Goal: Find specific page/section: Find specific page/section

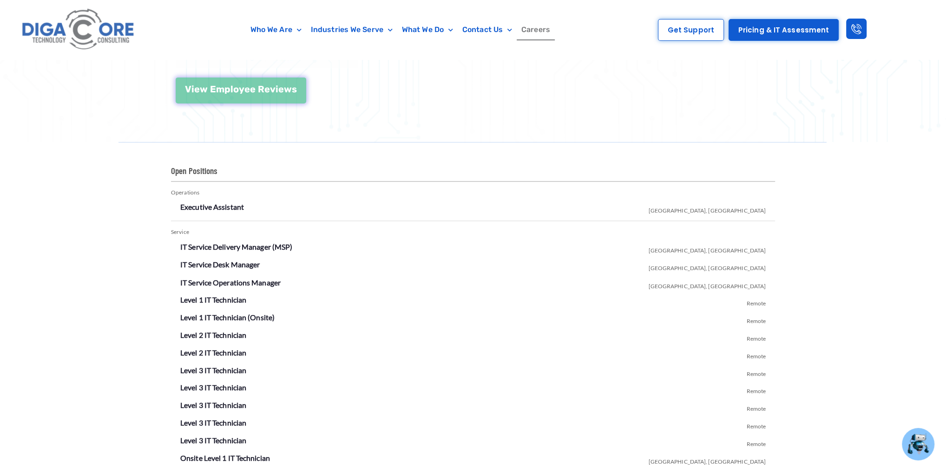
scroll to position [1483, 0]
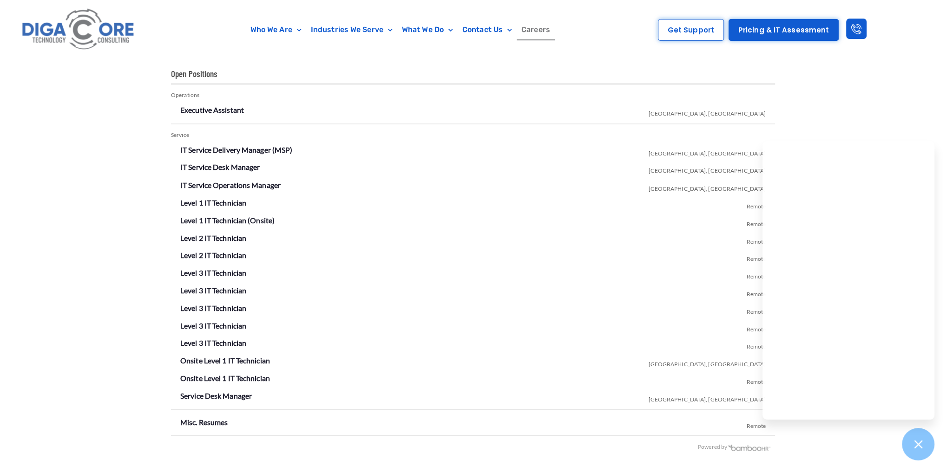
scroll to position [1631, 0]
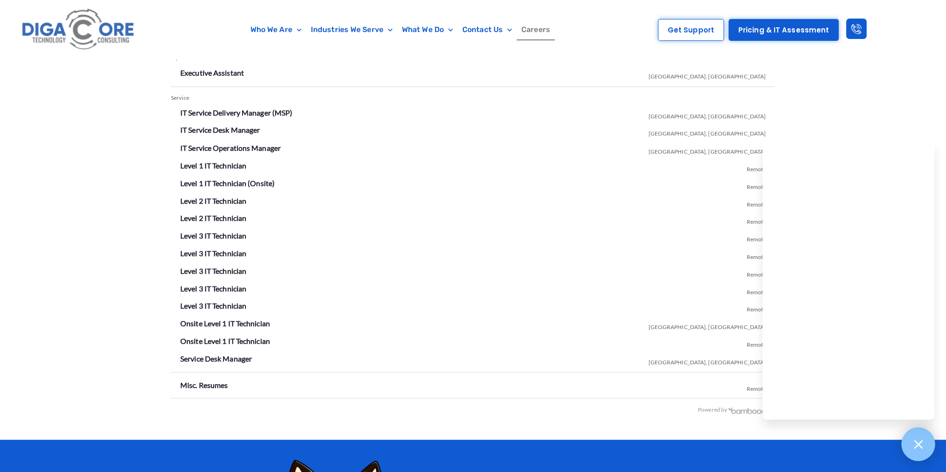
click at [921, 453] on div at bounding box center [918, 445] width 34 height 34
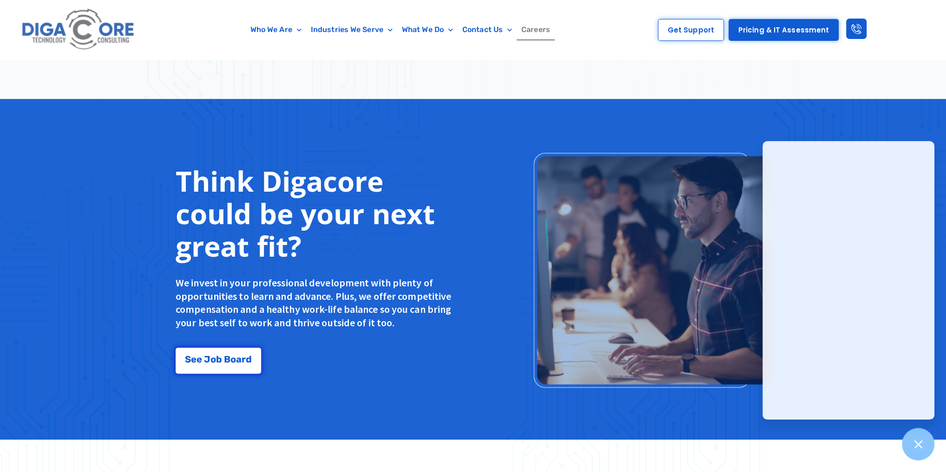
scroll to position [669, 0]
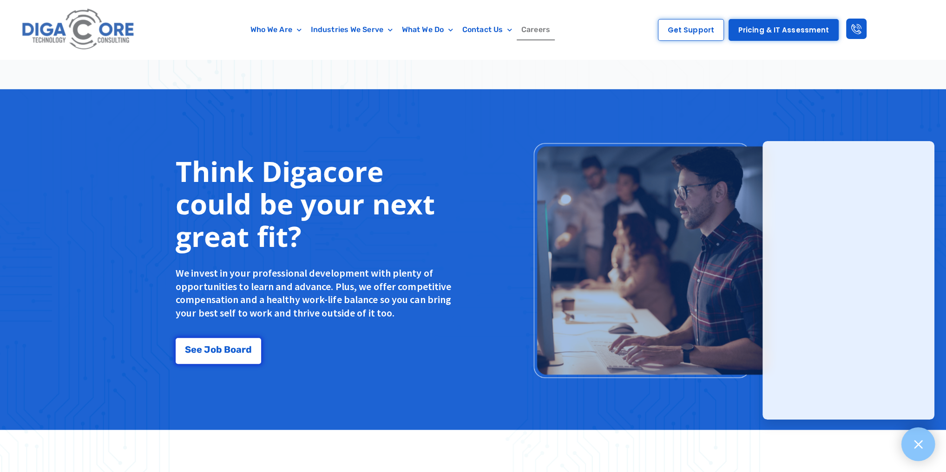
click at [395, 453] on div at bounding box center [918, 445] width 34 height 34
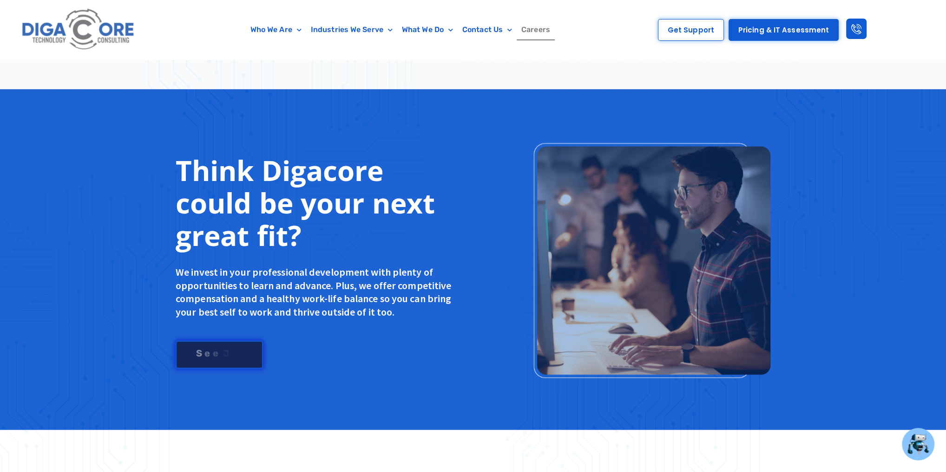
click at [223, 353] on div "S e e J o b B o a r d" at bounding box center [219, 353] width 67 height 9
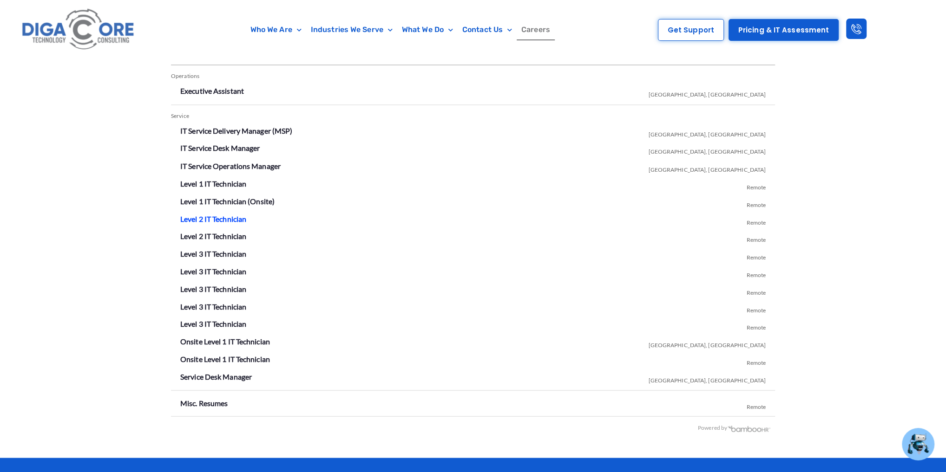
scroll to position [1601, 0]
